Goal: Find specific page/section: Find specific page/section

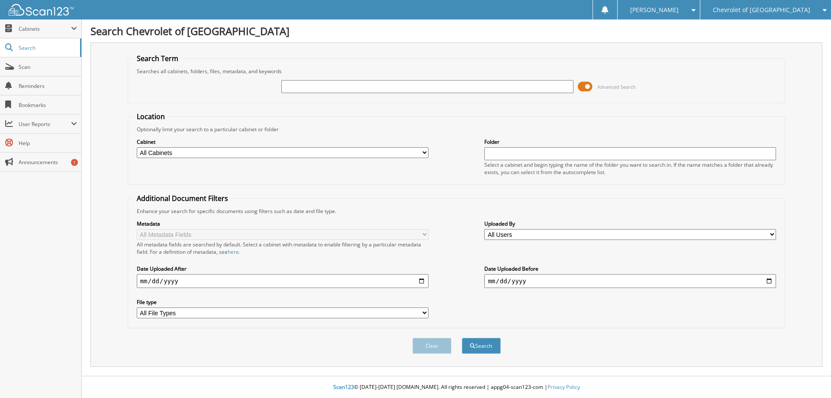
click at [297, 87] on input "text" at bounding box center [427, 86] width 292 height 13
type input "299332"
click at [462, 338] on button "Search" at bounding box center [481, 346] width 39 height 16
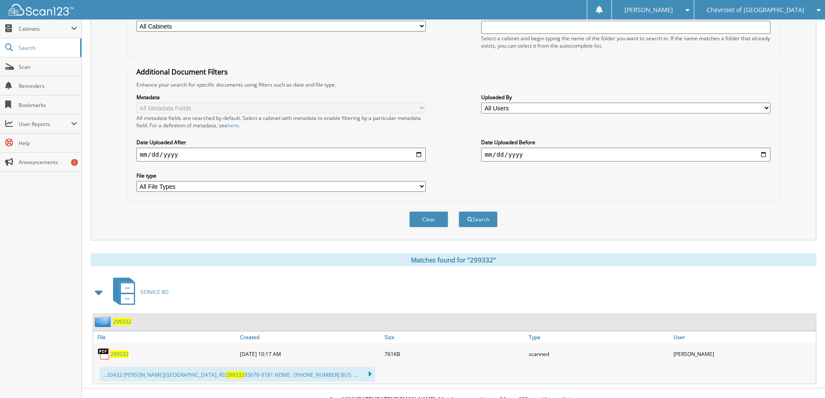
scroll to position [139, 0]
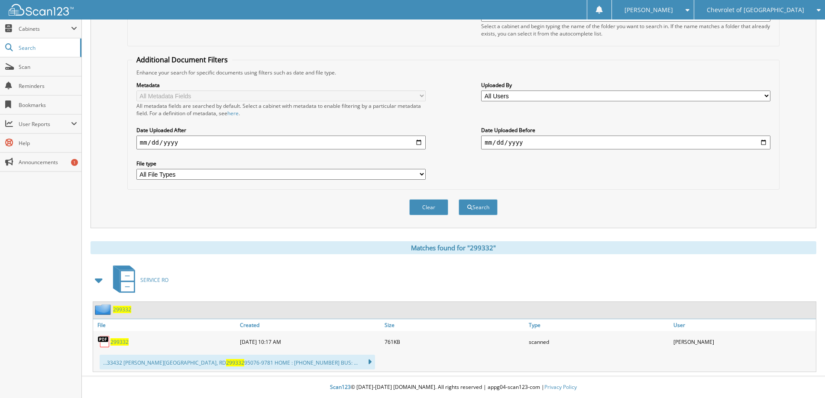
click at [123, 342] on span "299332" at bounding box center [119, 341] width 18 height 7
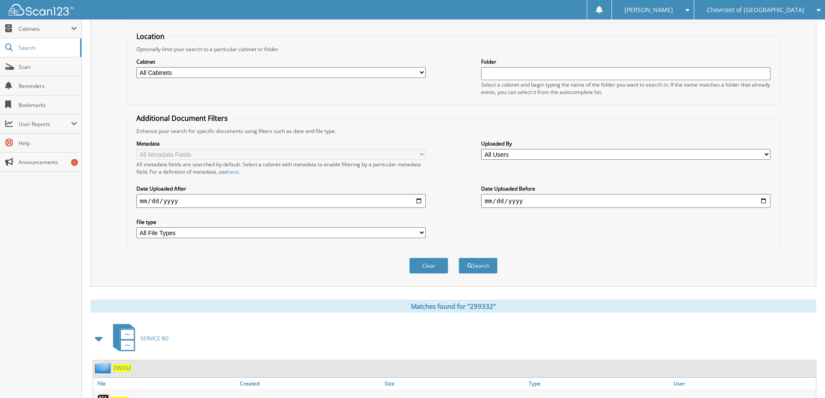
scroll to position [0, 0]
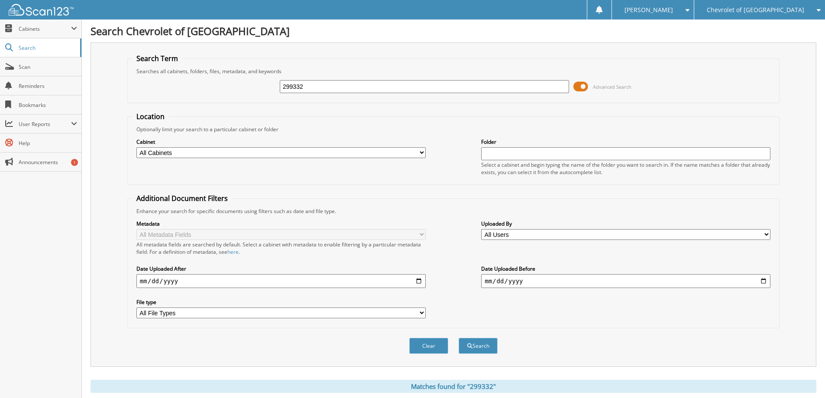
drag, startPoint x: 307, startPoint y: 85, endPoint x: 181, endPoint y: 100, distance: 127.2
click at [181, 99] on fieldset "Search Term Searches all cabinets, folders, files, metadata, and keywords 29933…" at bounding box center [453, 78] width 652 height 49
type input "298600"
click at [475, 341] on button "Search" at bounding box center [477, 346] width 39 height 16
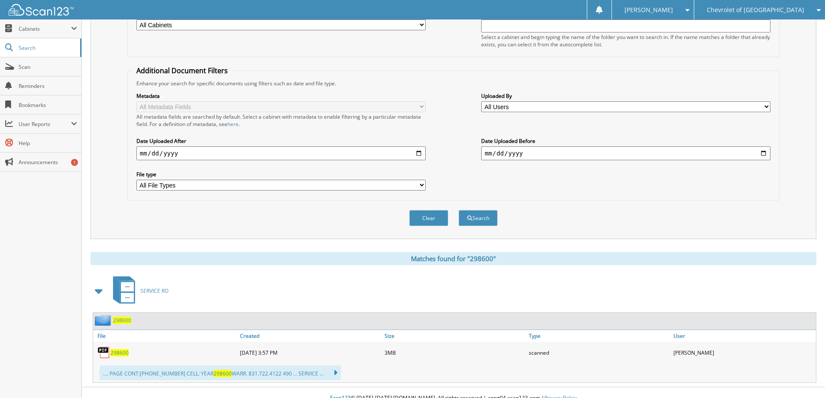
scroll to position [139, 0]
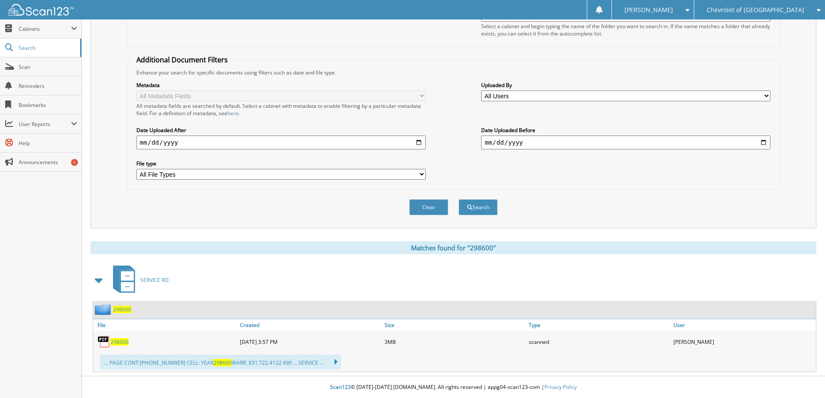
click at [119, 339] on span "298600" at bounding box center [119, 341] width 18 height 7
click at [121, 342] on span "298600" at bounding box center [119, 341] width 18 height 7
click at [117, 339] on span "298600" at bounding box center [119, 341] width 18 height 7
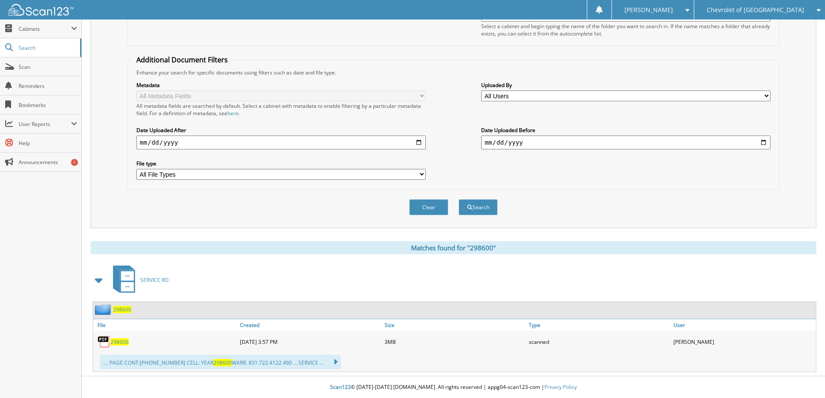
click at [117, 339] on span "298600" at bounding box center [119, 341] width 18 height 7
